Goal: Task Accomplishment & Management: Complete application form

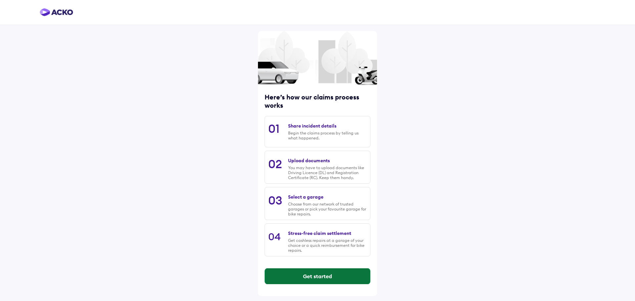
click at [312, 272] on button "Get started" at bounding box center [317, 277] width 105 height 16
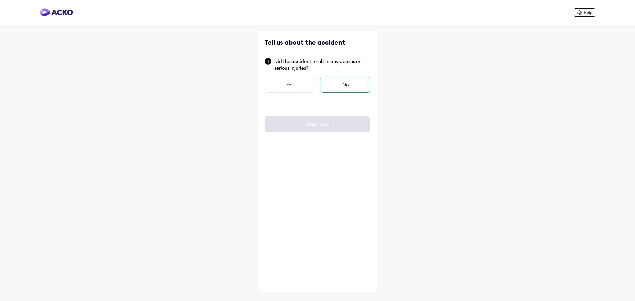
click at [327, 88] on div "No" at bounding box center [345, 85] width 50 height 16
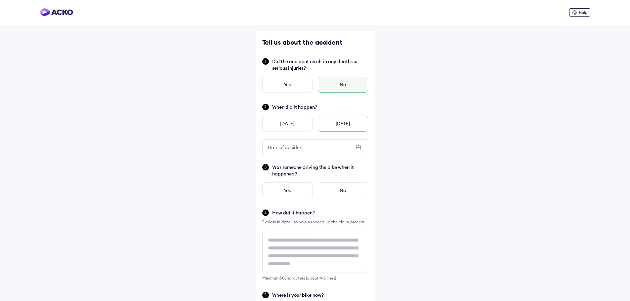
click at [335, 125] on div "[DATE]" at bounding box center [343, 124] width 50 height 16
click at [344, 187] on div "No" at bounding box center [343, 191] width 50 height 16
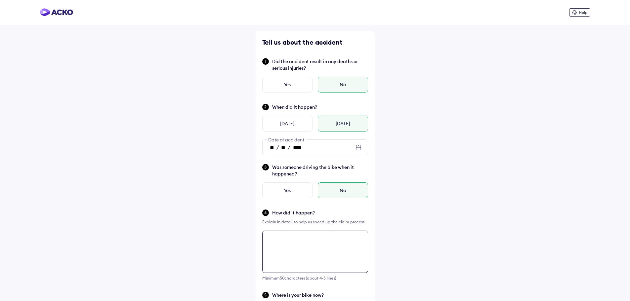
click at [318, 239] on textarea at bounding box center [315, 252] width 106 height 42
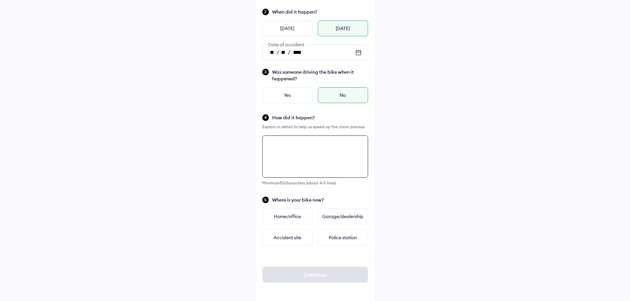
scroll to position [97, 0]
type textarea "*"
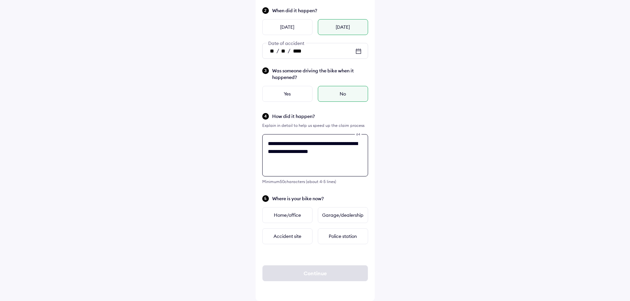
drag, startPoint x: 351, startPoint y: 158, endPoint x: 133, endPoint y: 105, distance: 224.5
click at [133, 105] on div "**********" at bounding box center [315, 102] width 630 height 398
paste textarea "**********"
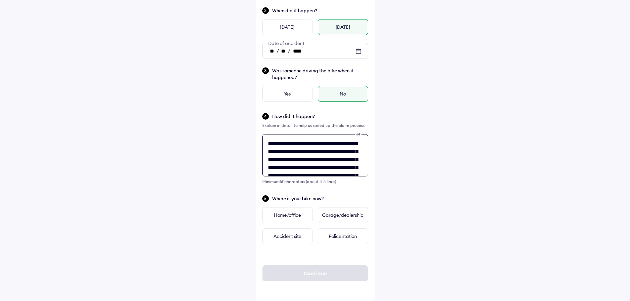
scroll to position [42, 0]
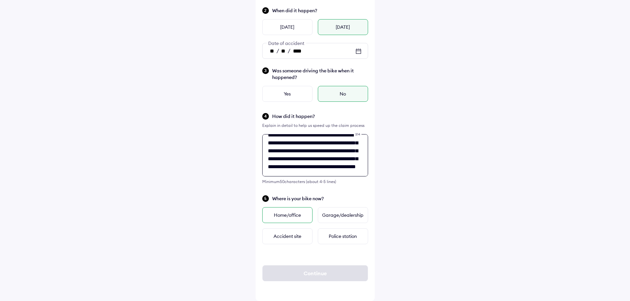
type textarea "**********"
click at [275, 212] on div "Home/office" at bounding box center [287, 215] width 50 height 16
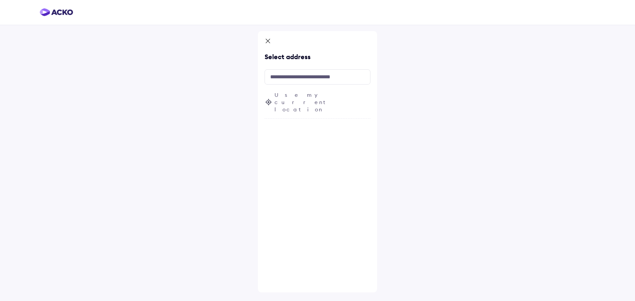
click at [308, 95] on span "Use my current location" at bounding box center [323, 102] width 96 height 22
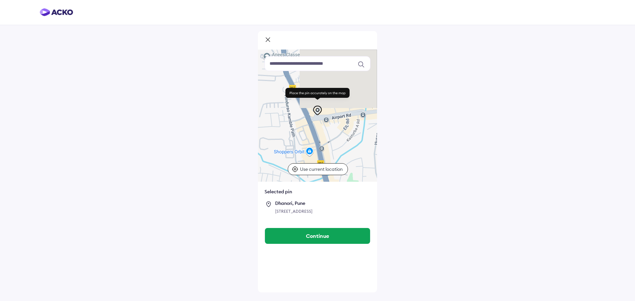
click at [320, 166] on p "Use current location" at bounding box center [322, 169] width 44 height 7
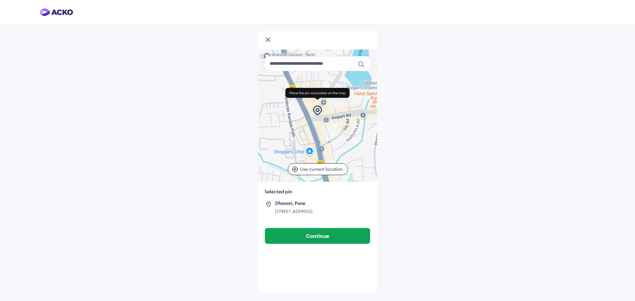
click at [297, 67] on input at bounding box center [318, 63] width 106 height 15
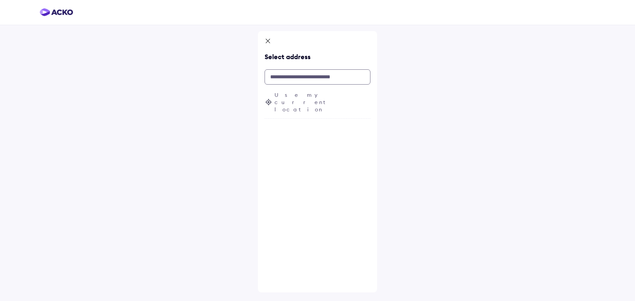
click at [288, 80] on input "text" at bounding box center [318, 76] width 106 height 15
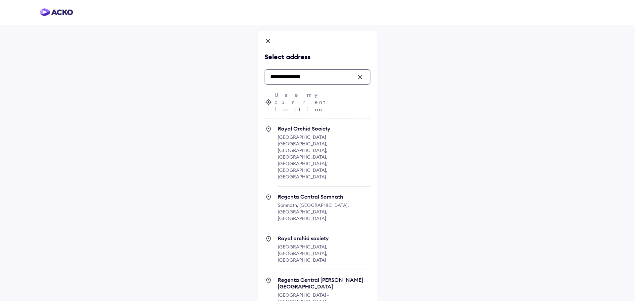
click at [295, 134] on span "[GEOGRAPHIC_DATA] [GEOGRAPHIC_DATA], [GEOGRAPHIC_DATA], [GEOGRAPHIC_DATA], [GEO…" at bounding box center [303, 157] width 50 height 46
type input "**********"
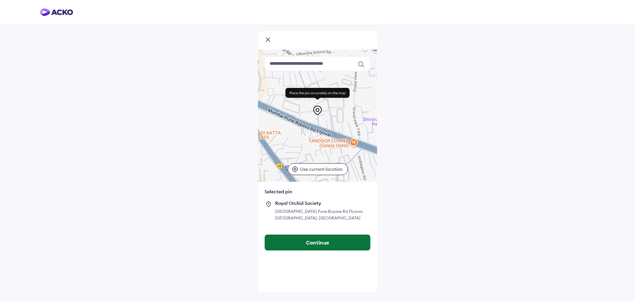
click at [304, 246] on button "Continue" at bounding box center [317, 243] width 105 height 16
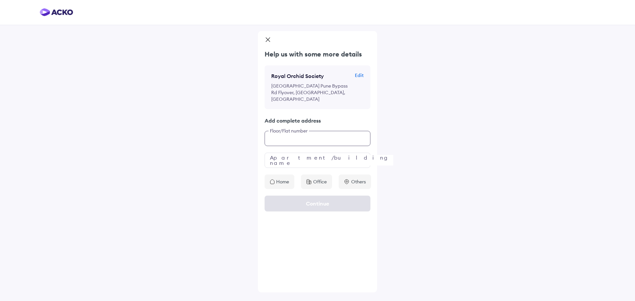
click at [292, 146] on input "text" at bounding box center [318, 138] width 106 height 15
type input "*****"
click at [286, 168] on input "text" at bounding box center [318, 160] width 106 height 15
type input "**********"
click at [275, 187] on div "Home" at bounding box center [280, 182] width 30 height 15
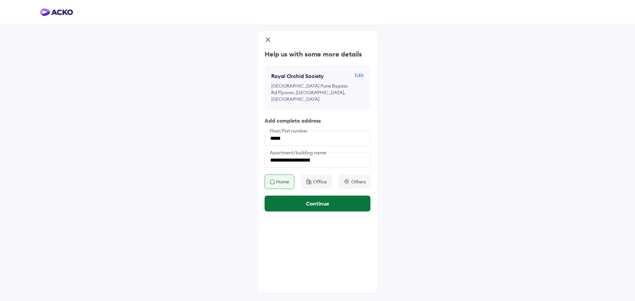
click at [292, 206] on button "Continue" at bounding box center [318, 204] width 106 height 16
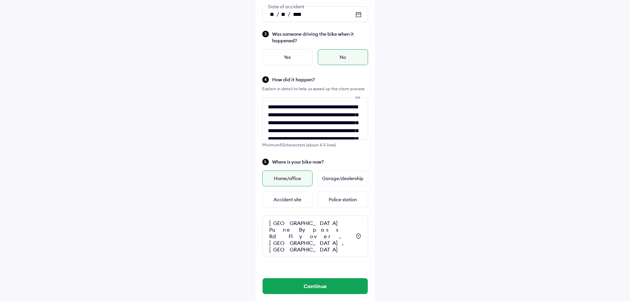
scroll to position [140, 0]
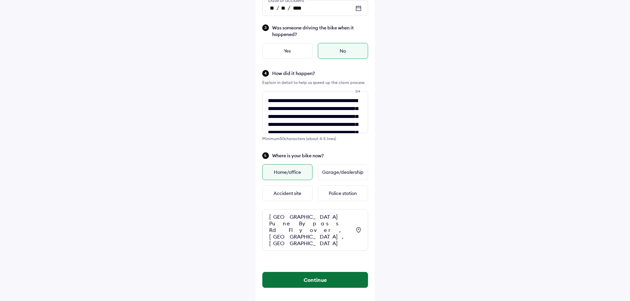
click at [287, 272] on button "Continue" at bounding box center [315, 280] width 105 height 16
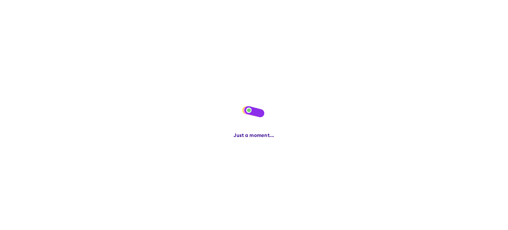
scroll to position [0, 0]
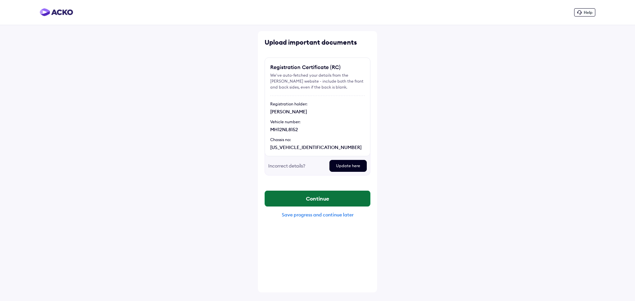
click at [329, 202] on button "Continue" at bounding box center [317, 199] width 105 height 16
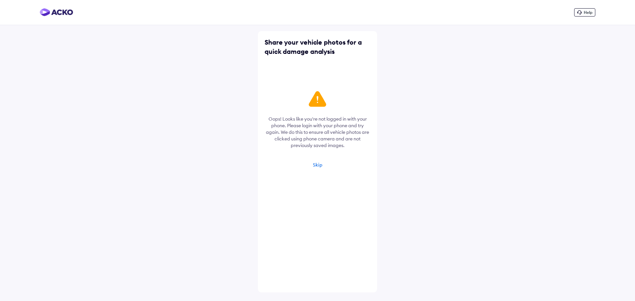
click at [314, 165] on div "Skip" at bounding box center [318, 165] width 10 height 6
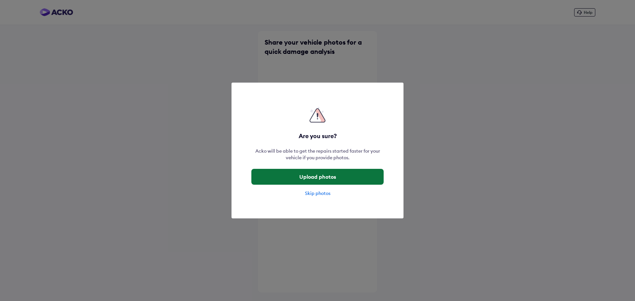
click at [300, 179] on button "Upload photos" at bounding box center [317, 177] width 132 height 16
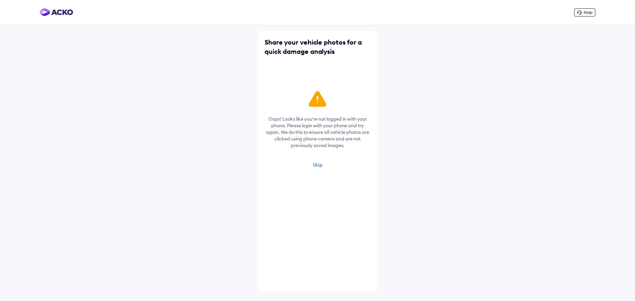
click at [318, 165] on div "Skip" at bounding box center [318, 165] width 10 height 6
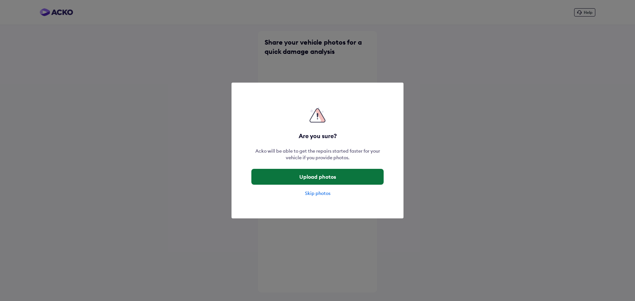
click at [308, 178] on button "Upload photos" at bounding box center [317, 177] width 132 height 16
